Goal: Information Seeking & Learning: Learn about a topic

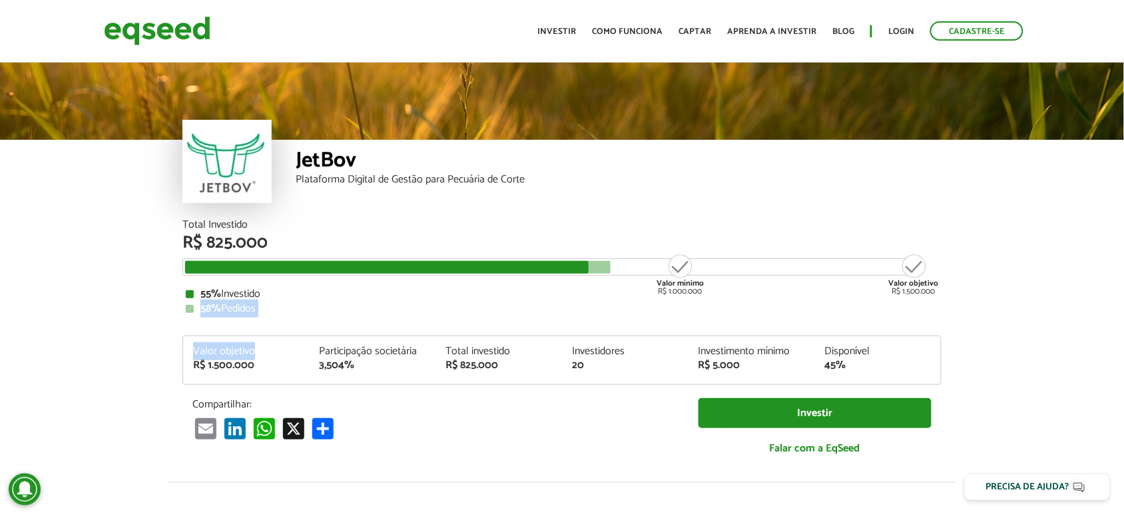
drag, startPoint x: 195, startPoint y: 307, endPoint x: 274, endPoint y: 315, distance: 79.7
click at [274, 323] on div "Total Investido R$ 825.000 Valor mínimo R$ 1.000.000 Valor objetivo R$ 1.500.00…" at bounding box center [561, 344] width 759 height 249
click at [274, 308] on div "58% Pedidos" at bounding box center [562, 309] width 753 height 11
